Goal: Complete application form

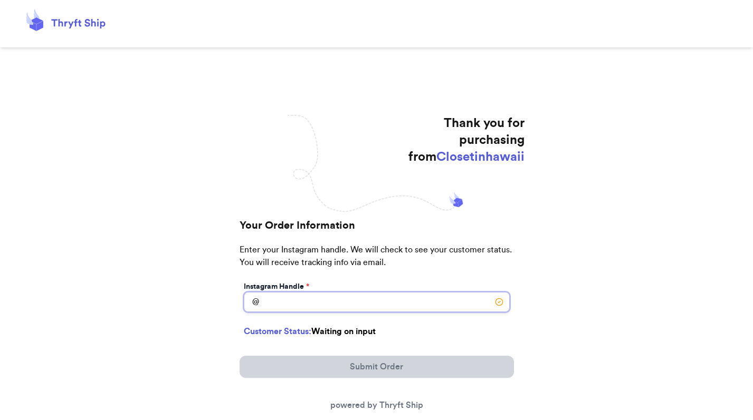
click at [285, 299] on input "Instagram Handle *" at bounding box center [377, 302] width 266 height 20
type input "tierra_hookano"
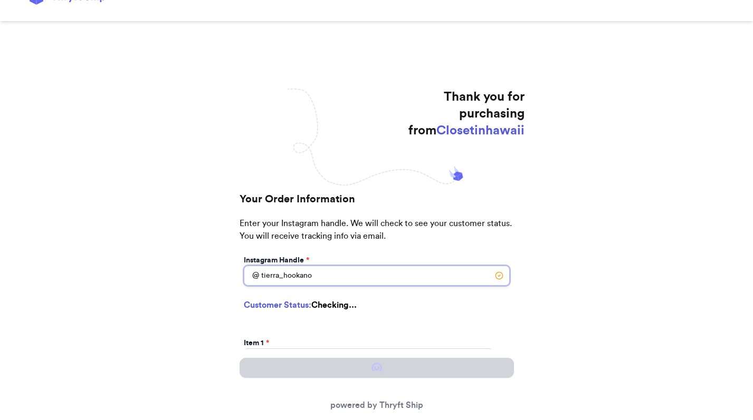
select select "HI"
type input "Hilo"
type input "96720"
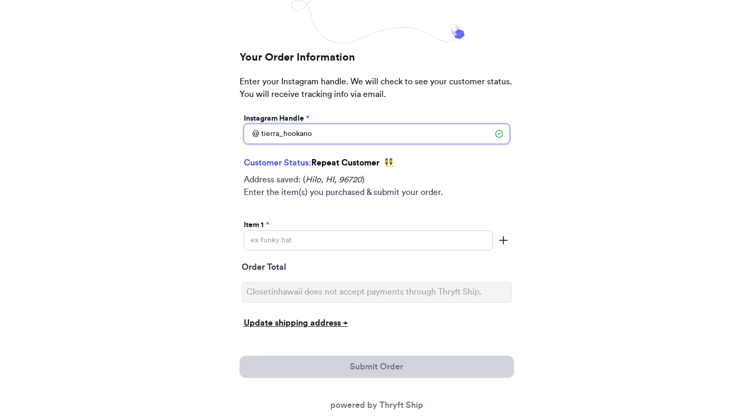
scroll to position [174, 0]
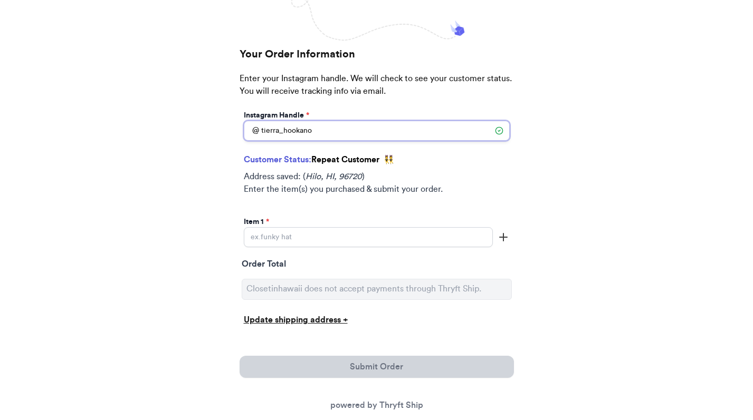
type input "tierra_hookano"
click at [361, 238] on input "Instagram Handle *" at bounding box center [368, 237] width 249 height 20
paste input "XL Manaola Bluegreen Romper 0k600x"
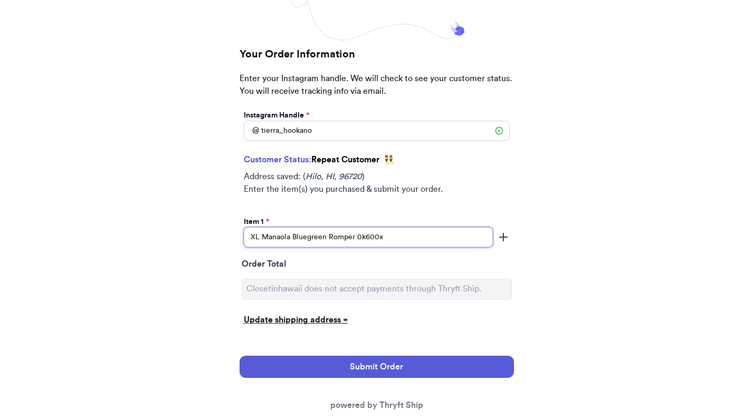
type input "XL Manaola Bluegreen Romper 0k600x"
click at [503, 235] on line "button" at bounding box center [503, 237] width 0 height 7
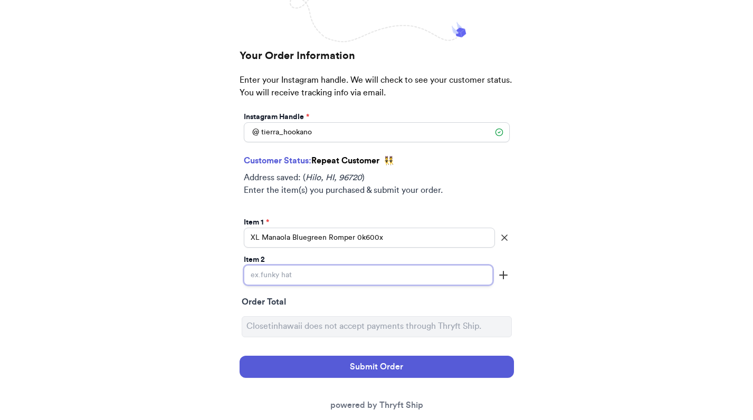
click at [312, 281] on input "Instagram Handle *" at bounding box center [368, 275] width 249 height 20
paste input "XL Kahulalea Black / Bluegreen Opihi Top 0k600n"
type input "XL Kahulalea Black / Bluegreen Opihi Top 0k600n"
click at [502, 274] on icon "button" at bounding box center [503, 275] width 13 height 13
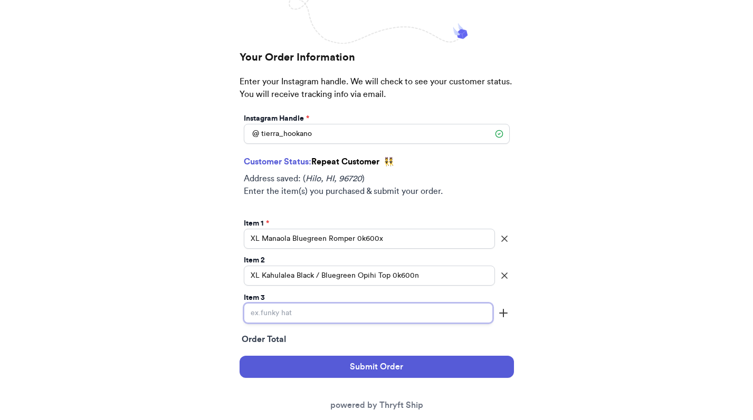
click at [267, 315] on input "Instagram Handle *" at bounding box center [368, 313] width 249 height 20
paste input "2XL Nahe Wahine Magenta Fern Top 0mz001"
type input "2XL Nahe Wahine Magenta Fern Top 0mz001"
click at [505, 313] on line "button" at bounding box center [502, 313] width 7 height 0
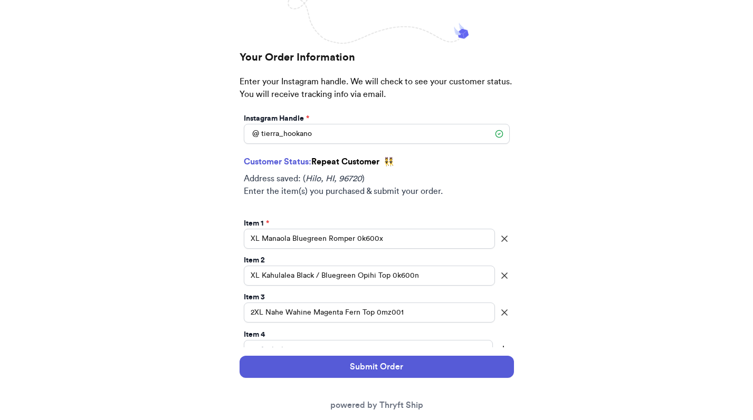
scroll to position [210, 0]
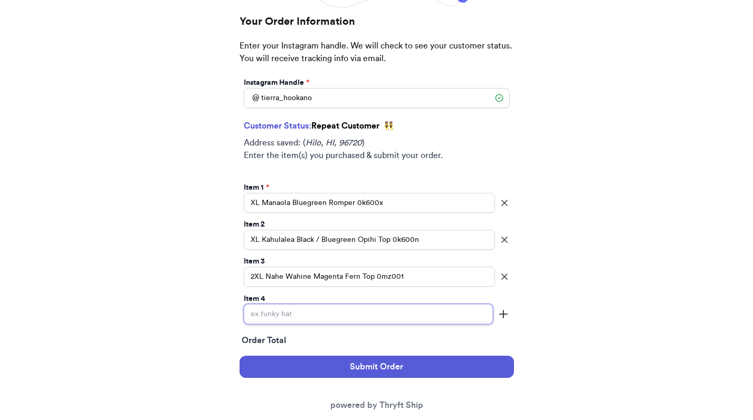
click at [275, 314] on input "Instagram Handle *" at bounding box center [368, 314] width 249 height 20
paste input "XL Kahulalea Black Ohia Dress 0k600P"
type input "XL Kahulalea Black Ohia Dress 0k600P"
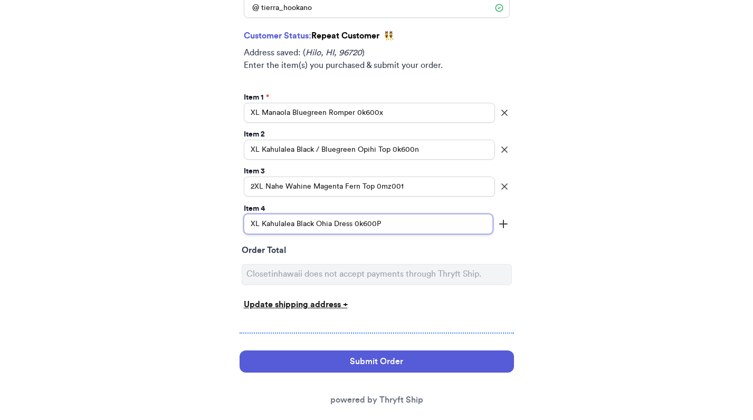
scroll to position [316, 0]
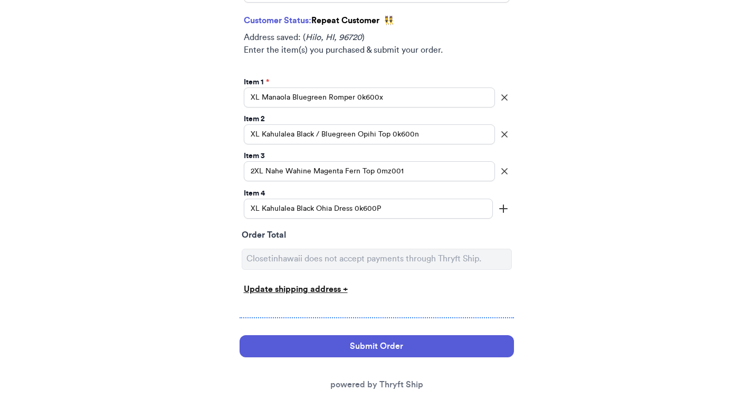
click at [336, 288] on div "Update shipping address +" at bounding box center [377, 289] width 266 height 13
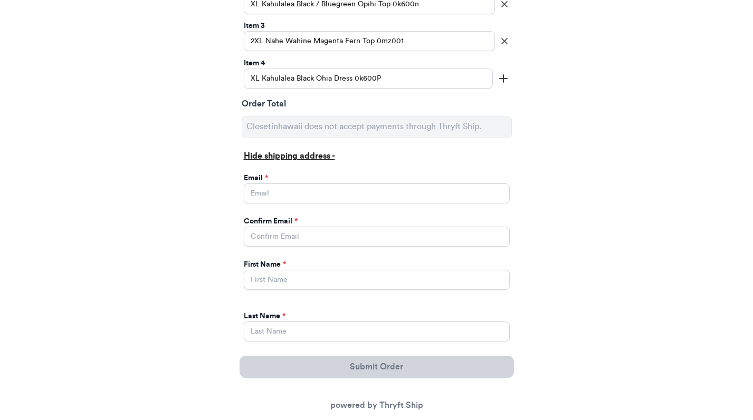
scroll to position [451, 0]
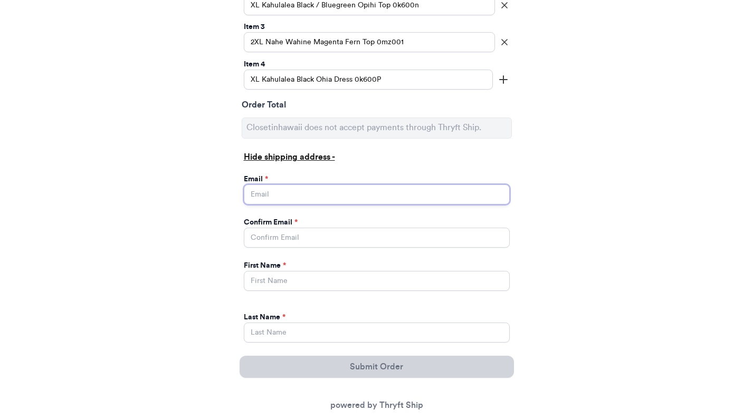
click at [312, 202] on input "Instagram Handle *" at bounding box center [377, 195] width 266 height 20
type input "[EMAIL_ADDRESS][PERSON_NAME][DOMAIN_NAME]"
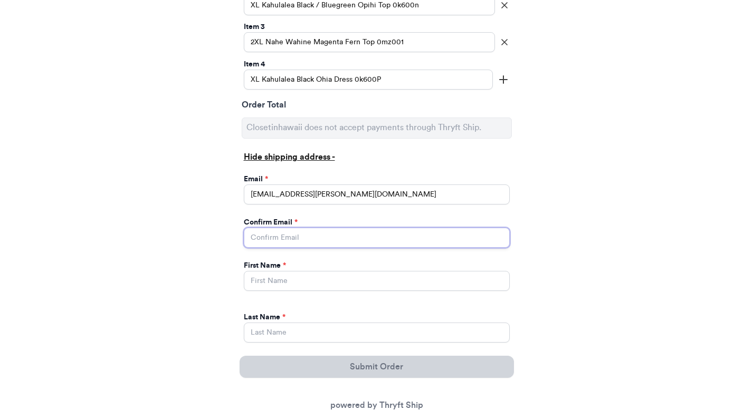
type input "[EMAIL_ADDRESS][PERSON_NAME][DOMAIN_NAME]"
type input "Tierra"
type input "Ho’okano"
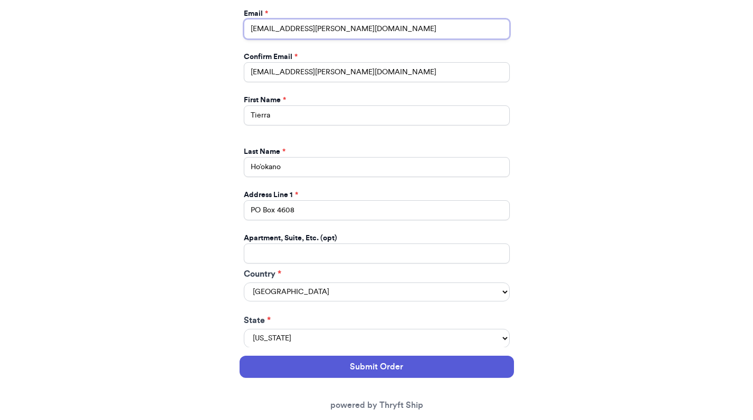
scroll to position [620, 0]
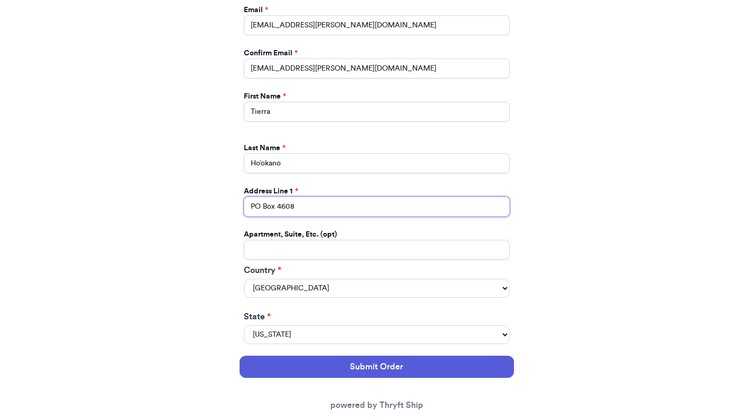
drag, startPoint x: 311, startPoint y: 203, endPoint x: 232, endPoint y: 199, distance: 78.7
click at [232, 199] on div "Your Order Information Enter your Instagram handle. We will check to see your c…" at bounding box center [376, 77] width 295 height 929
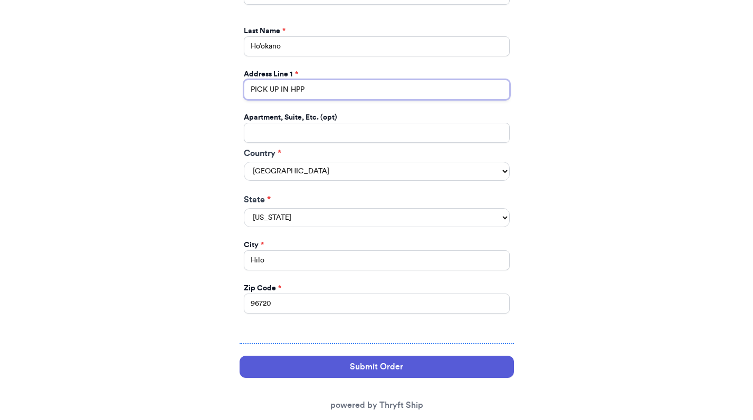
scroll to position [766, 0]
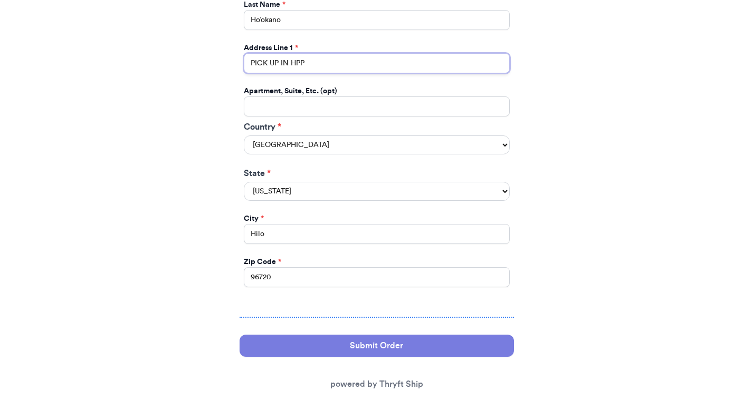
type input "PICK UP IN HPP"
click at [353, 349] on button "Submit Order" at bounding box center [376, 346] width 274 height 22
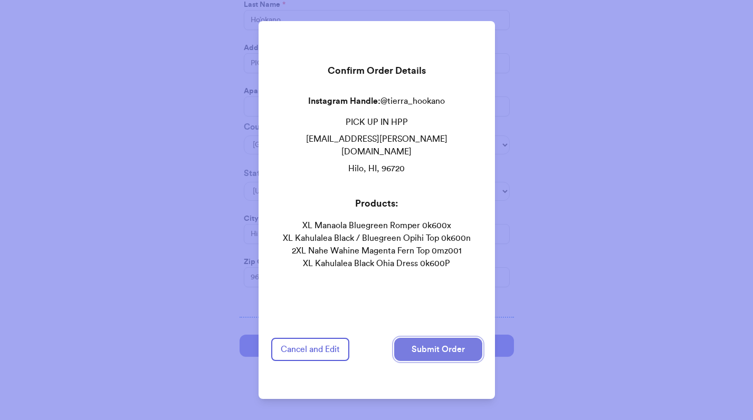
click at [447, 353] on button "Submit Order" at bounding box center [438, 349] width 88 height 23
